Goal: Task Accomplishment & Management: Manage account settings

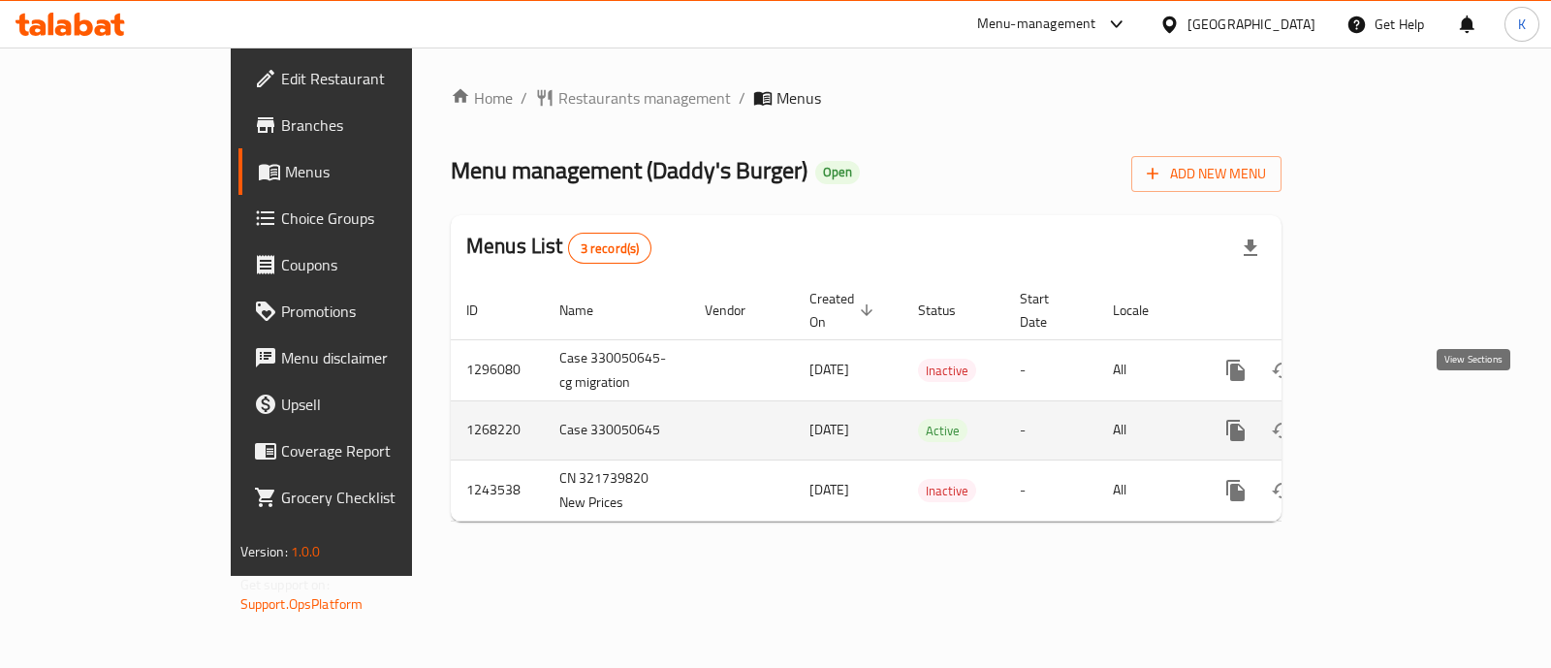
click at [1387, 419] on icon "enhanced table" at bounding box center [1375, 430] width 23 height 23
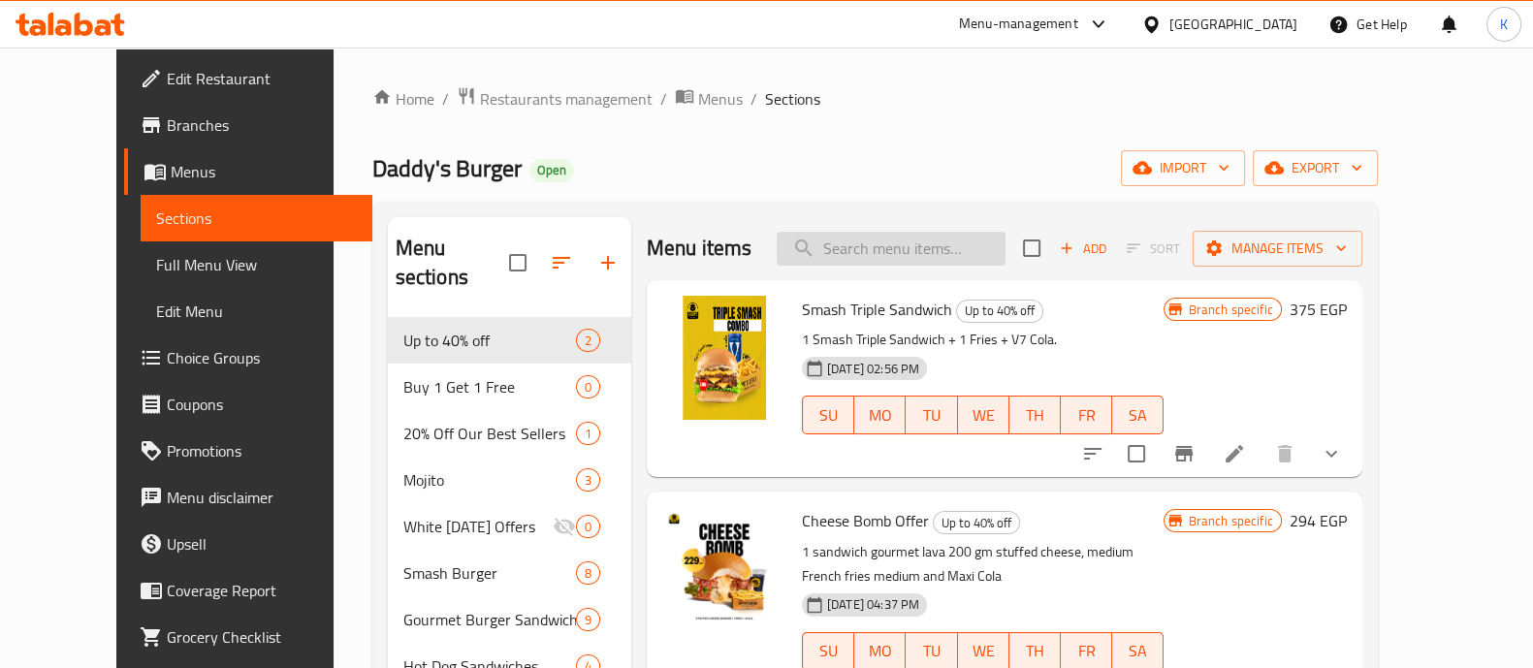
click at [958, 254] on input "search" at bounding box center [890, 249] width 229 height 34
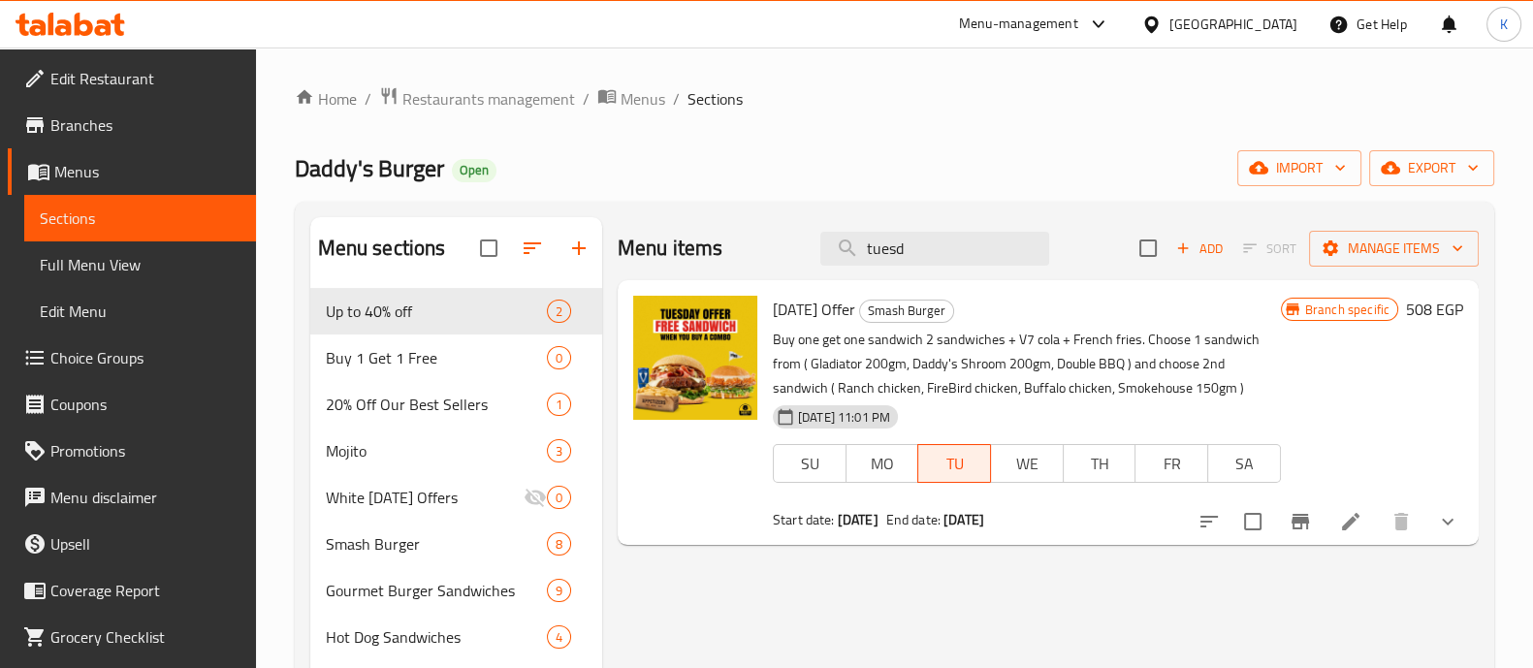
type input "tuesd"
click at [1344, 520] on icon at bounding box center [1350, 521] width 23 height 23
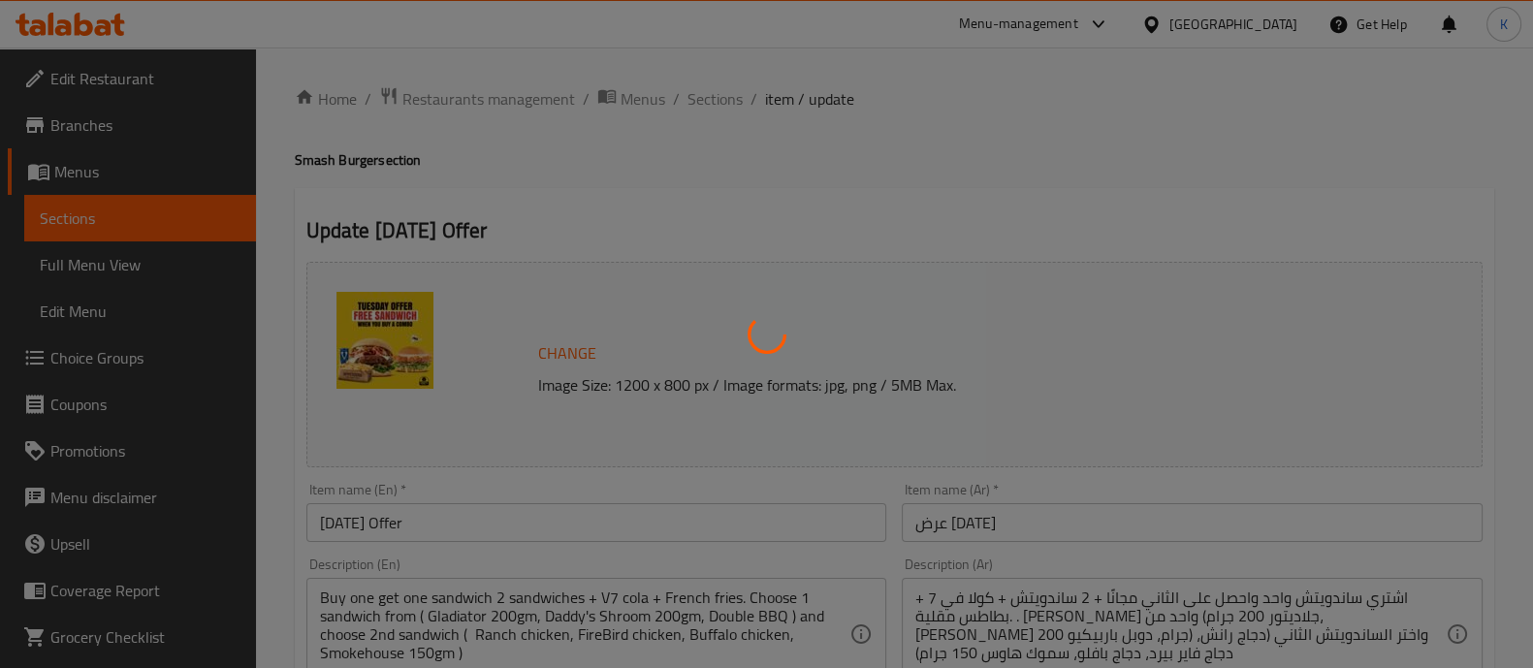
type input "اختيارك الاول من سندويتش عرض يوم [DATE]:"
type input "1"
type input "أختيارك من السندويتش الثاني لعرض يوم [DATE]:"
type input "1"
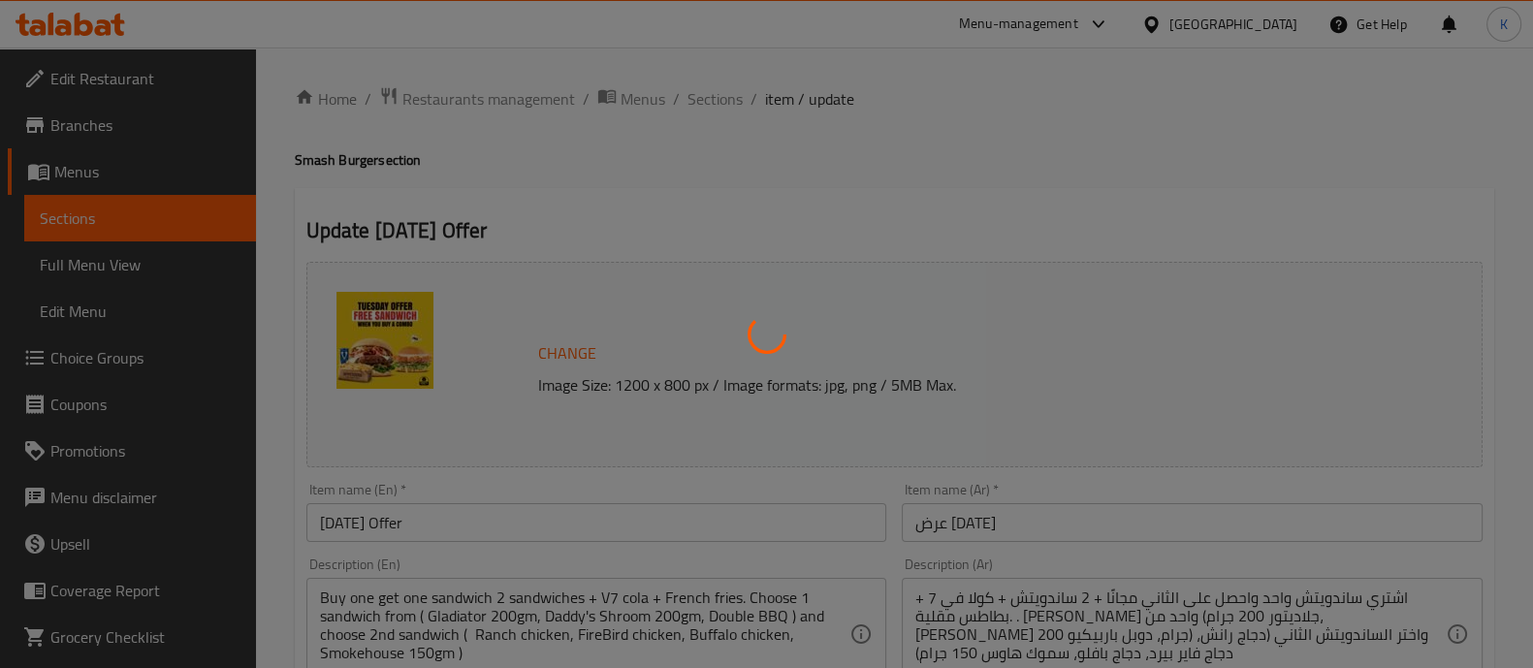
type input "1"
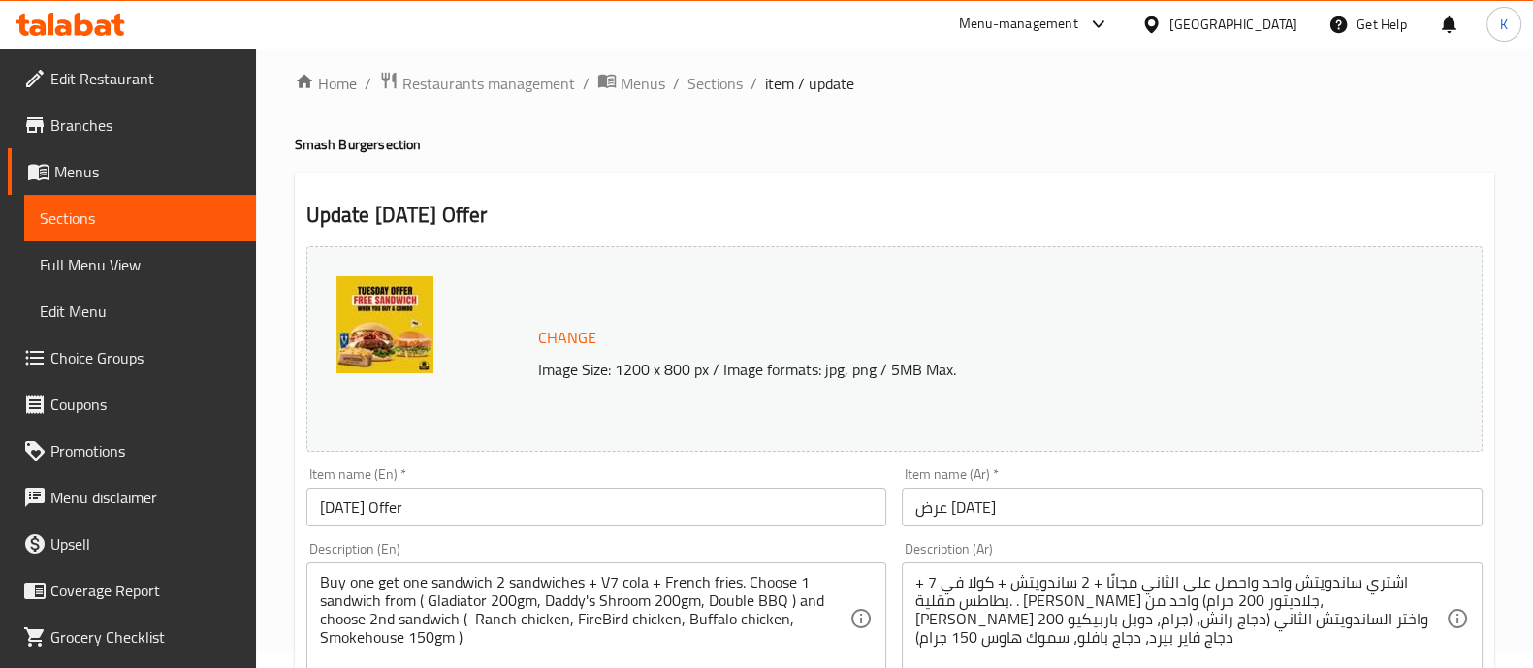
scroll to position [18, 0]
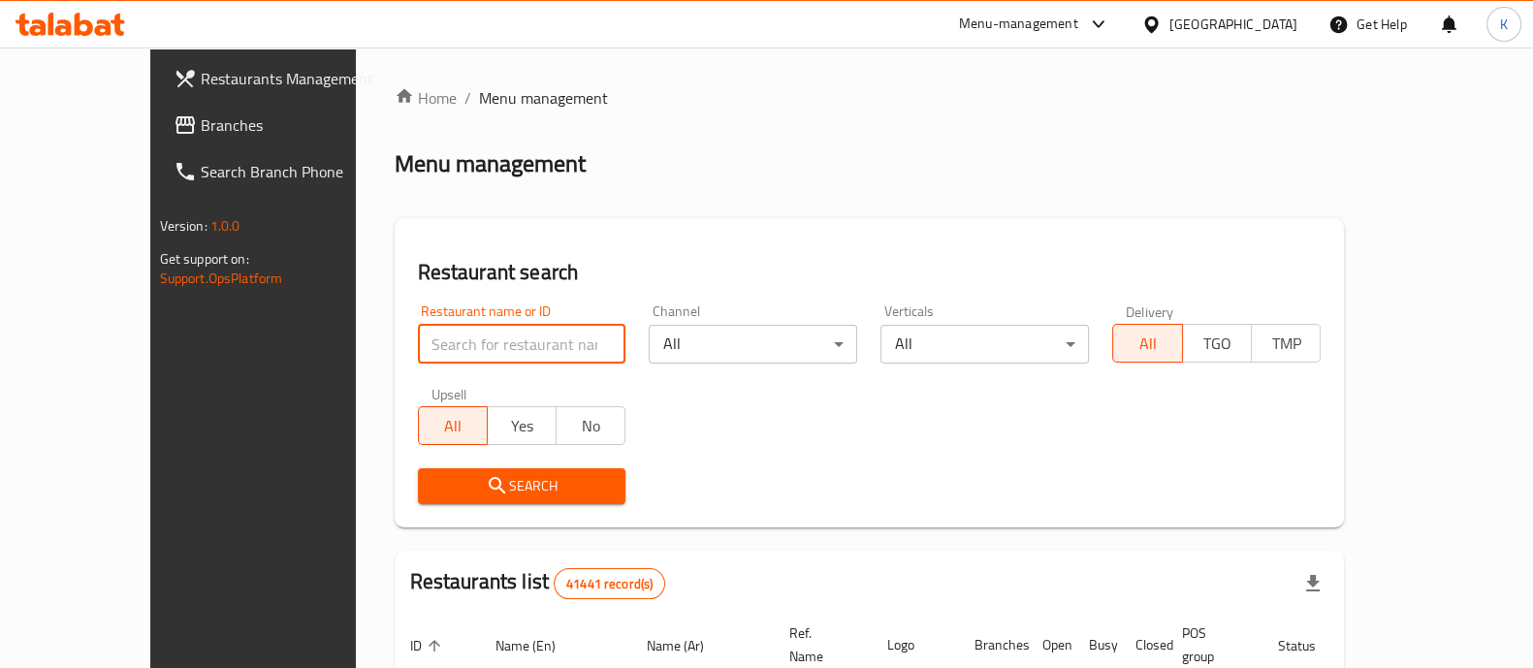
click at [508, 340] on input "search" at bounding box center [522, 344] width 208 height 39
type input "daddy's"
click at [1078, 24] on div "Menu-management" at bounding box center [1018, 24] width 119 height 23
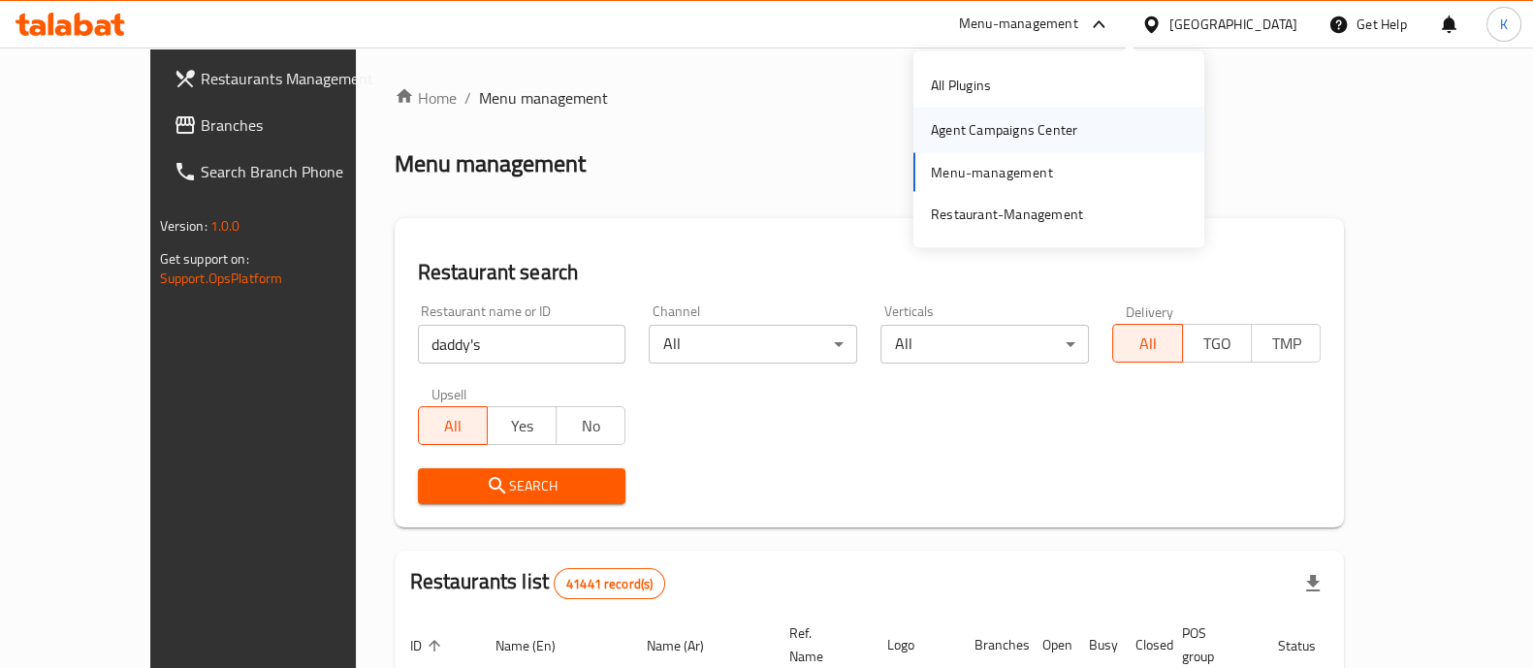
click at [1129, 136] on div "Agent Campaigns Center" at bounding box center [1058, 130] width 291 height 45
